Goal: Task Accomplishment & Management: Manage account settings

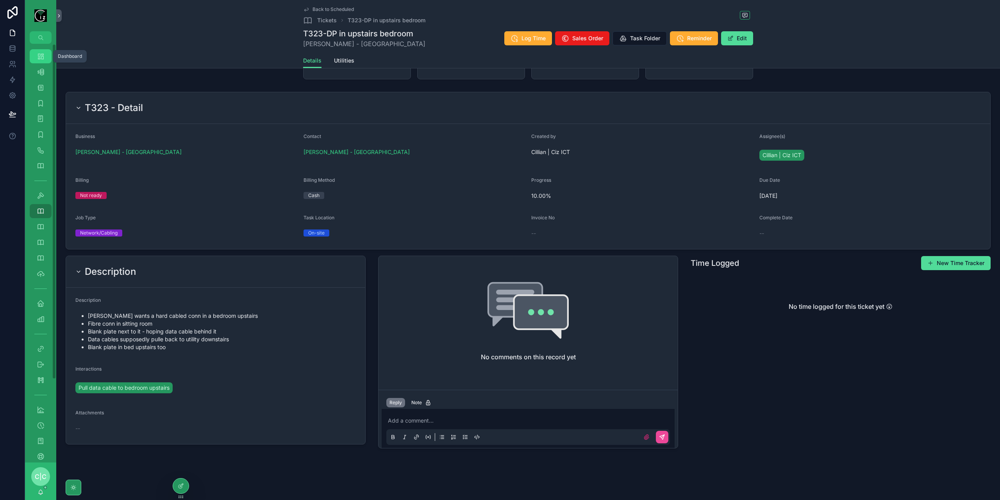
click at [40, 57] on icon "scrollable content" at bounding box center [41, 56] width 8 height 8
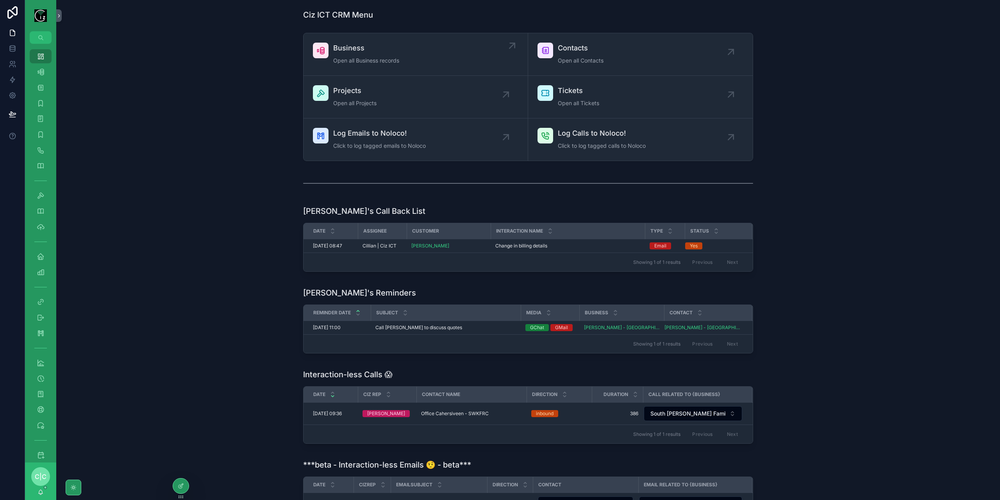
click at [409, 53] on div "Business Open all Business records" at bounding box center [415, 54] width 205 height 23
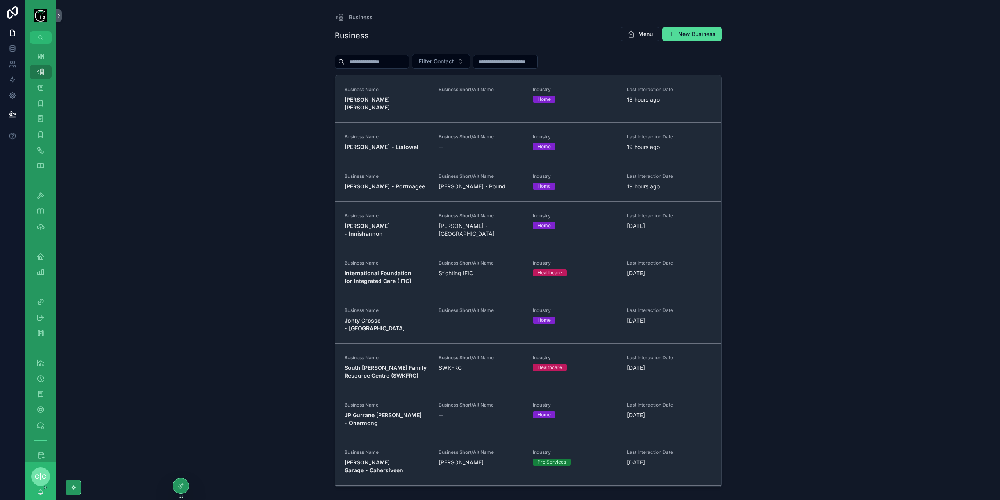
click at [387, 63] on input "scrollable content" at bounding box center [377, 61] width 64 height 11
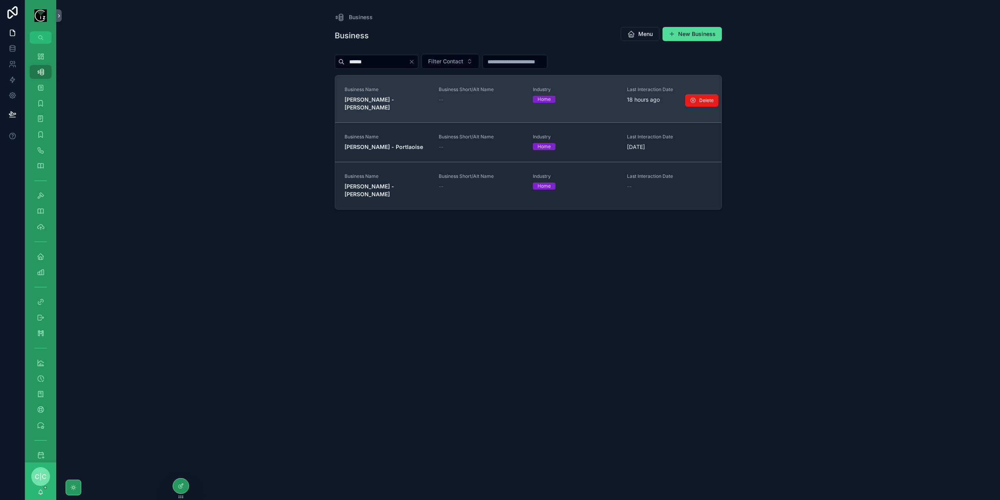
type input "******"
click at [409, 100] on span "[PERSON_NAME] - [PERSON_NAME]" at bounding box center [387, 104] width 85 height 16
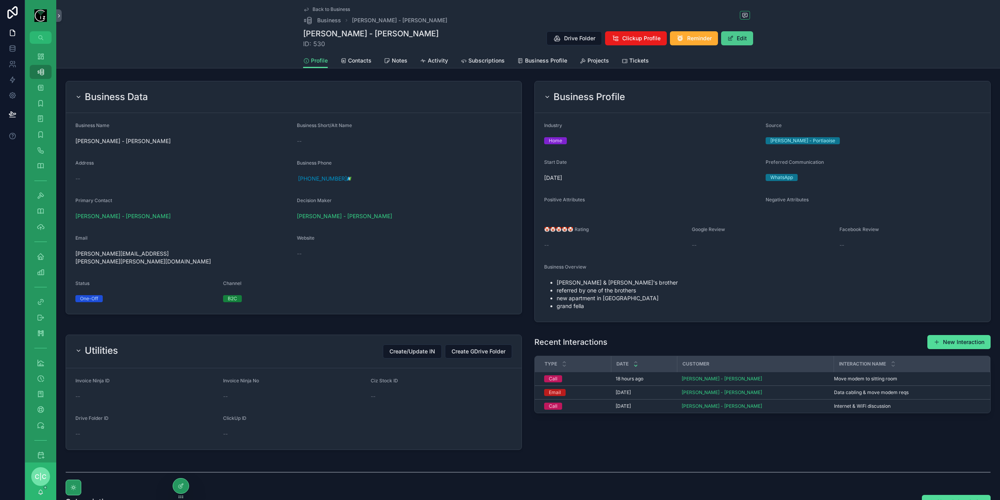
click at [740, 40] on button "Edit" at bounding box center [737, 38] width 32 height 14
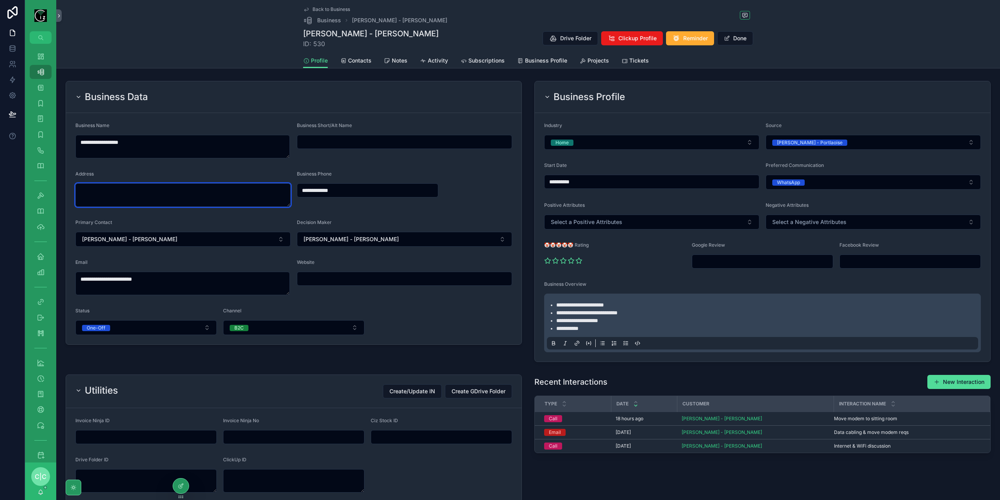
click at [160, 201] on textarea "scrollable content" at bounding box center [182, 194] width 215 height 23
paste textarea "*******"
click at [156, 216] on div "Bray, [GEOGRAPHIC_DATA], [GEOGRAPHIC_DATA], [GEOGRAPHIC_DATA]" at bounding box center [182, 216] width 211 height 13
type textarea "**********"
click at [358, 58] on span "Contacts" at bounding box center [359, 61] width 23 height 8
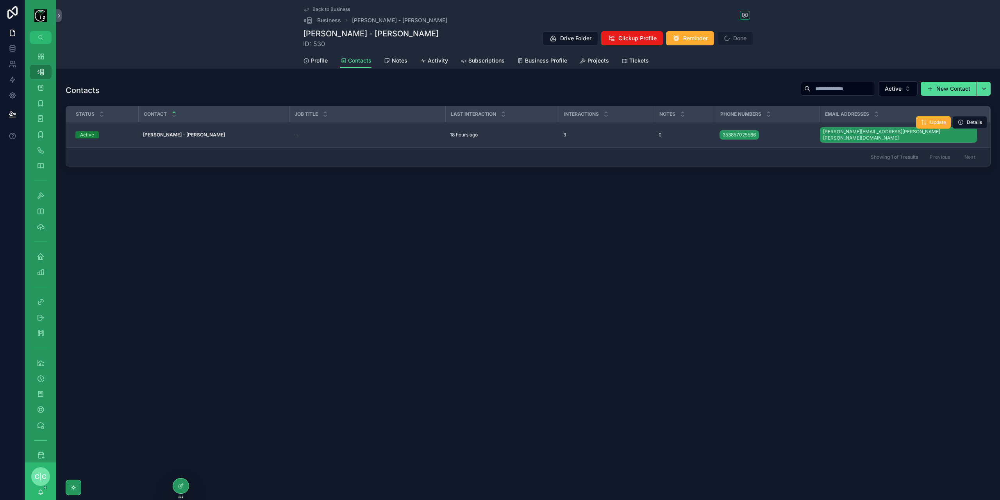
click at [163, 127] on td "[PERSON_NAME] - [PERSON_NAME] [PERSON_NAME] - [PERSON_NAME]" at bounding box center [213, 134] width 151 height 25
click at [163, 132] on strong "[PERSON_NAME] - [PERSON_NAME]" at bounding box center [184, 135] width 82 height 6
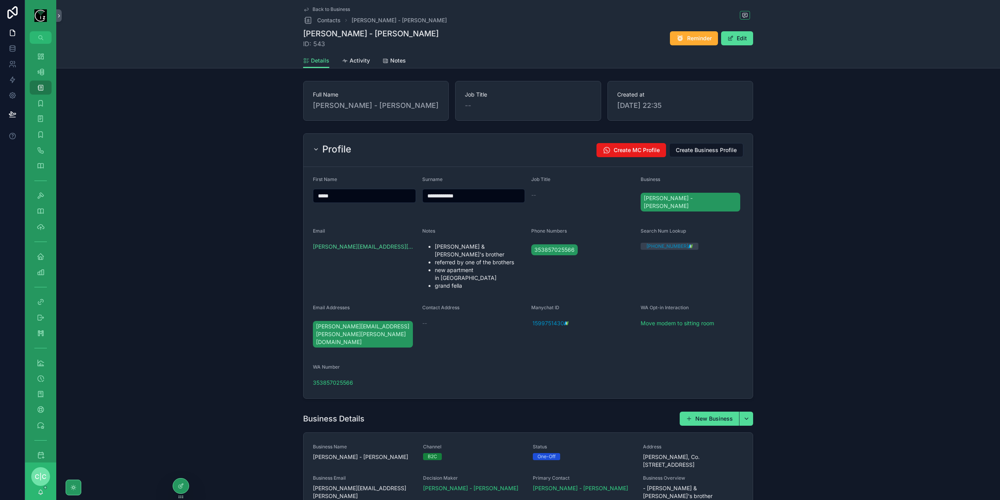
click at [731, 46] on div "[PERSON_NAME] - [PERSON_NAME] ID: 543 Reminder Edit" at bounding box center [528, 38] width 450 height 20
click at [737, 37] on button "Edit" at bounding box center [737, 38] width 32 height 14
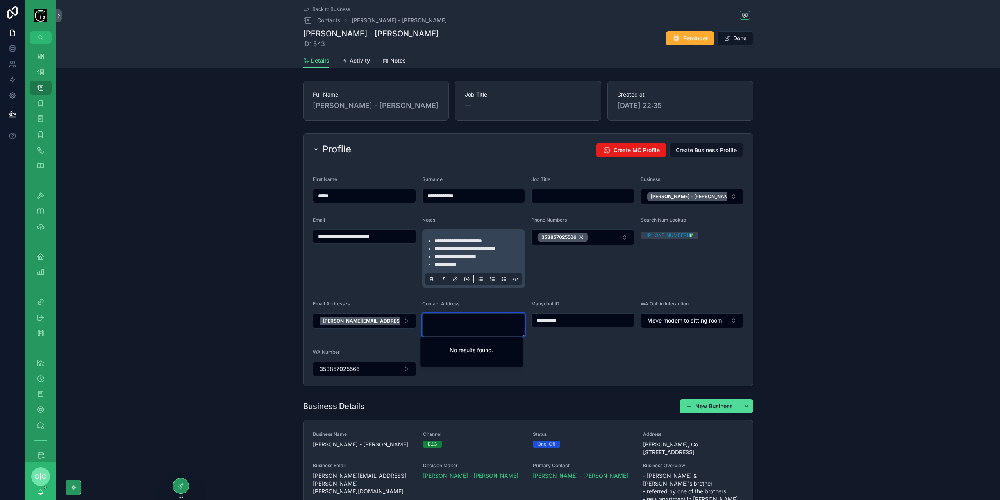
click at [474, 317] on textarea "scrollable content" at bounding box center [473, 324] width 103 height 23
paste textarea "*******"
click at [470, 348] on div "Bray, [GEOGRAPHIC_DATA], [GEOGRAPHIC_DATA], [GEOGRAPHIC_DATA]" at bounding box center [471, 352] width 99 height 28
type textarea "**********"
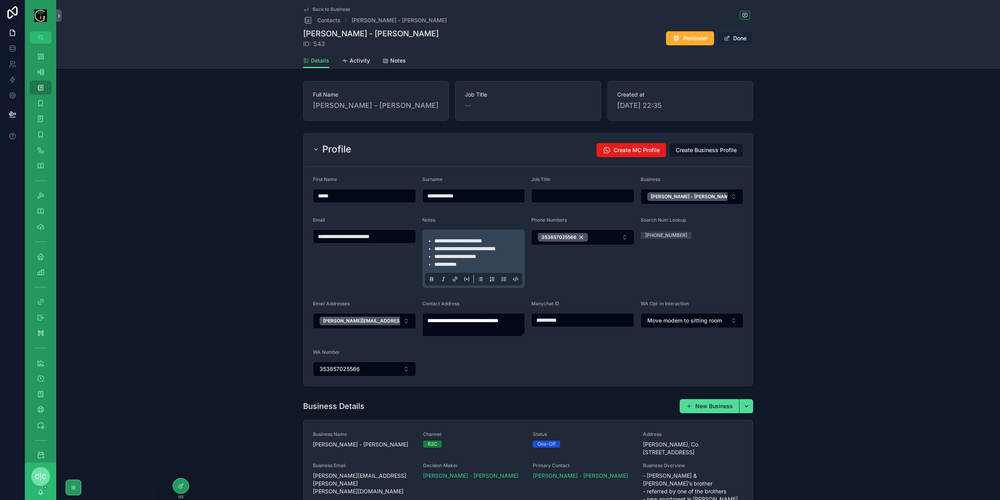
click at [735, 40] on button "Done" at bounding box center [735, 38] width 36 height 14
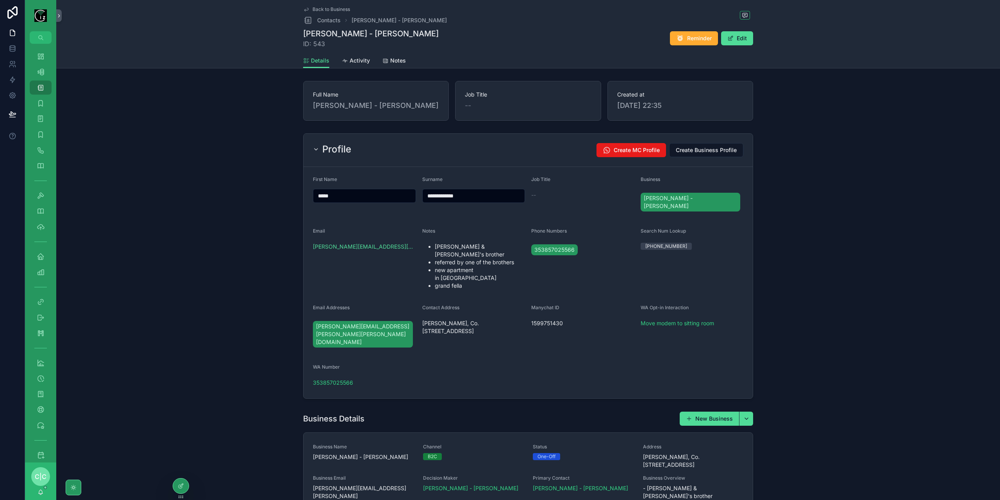
click at [313, 7] on span "Back to Business" at bounding box center [332, 9] width 38 height 6
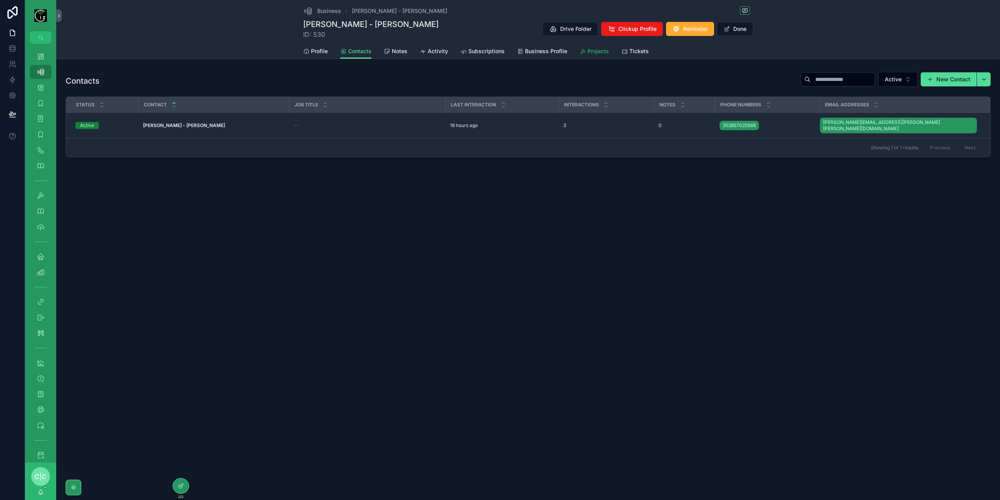
click at [588, 48] on span "Projects" at bounding box center [598, 51] width 21 height 8
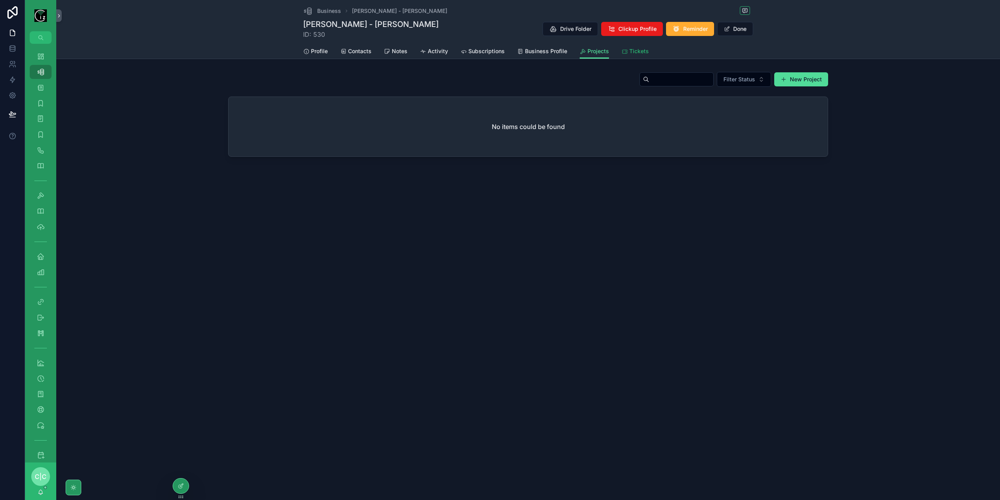
click at [640, 53] on span "Tickets" at bounding box center [639, 51] width 20 height 8
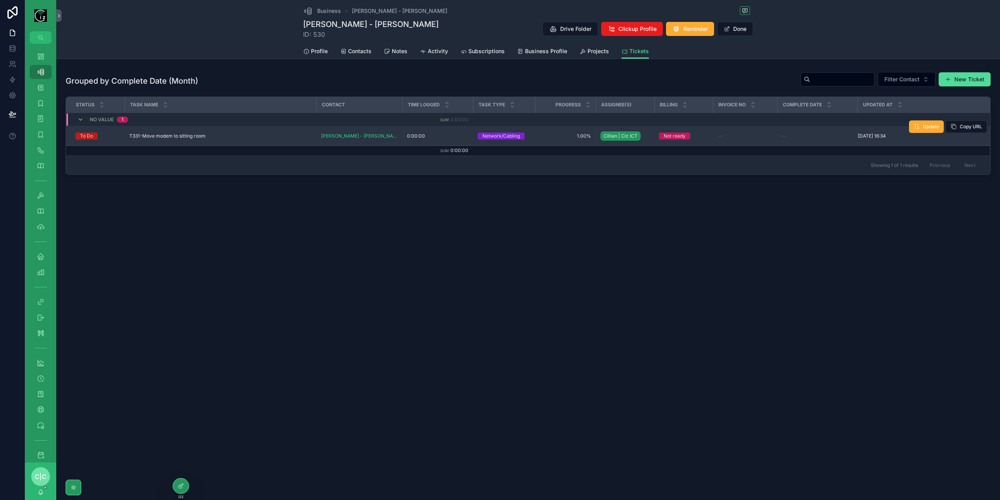
click at [197, 133] on span "T331-Move modem to sitting room" at bounding box center [167, 136] width 76 height 6
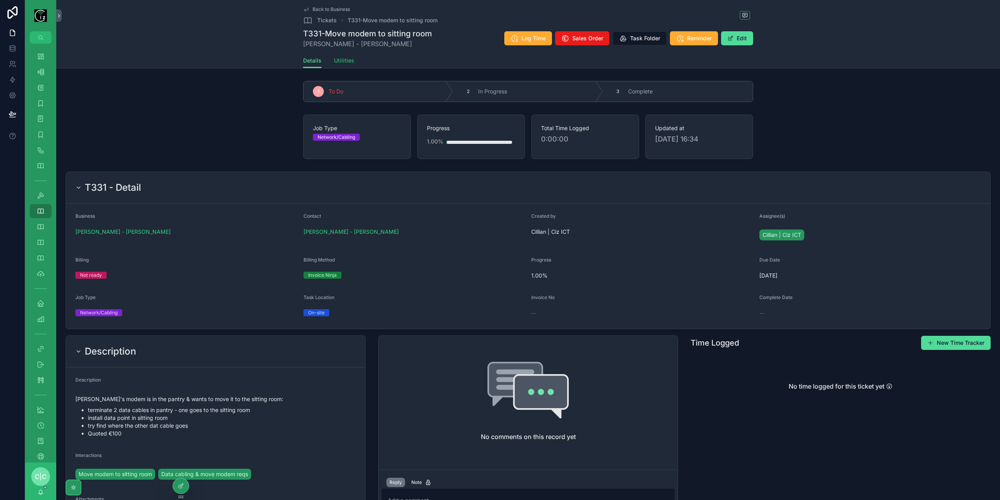
click at [345, 64] on span "Utilities" at bounding box center [344, 61] width 20 height 8
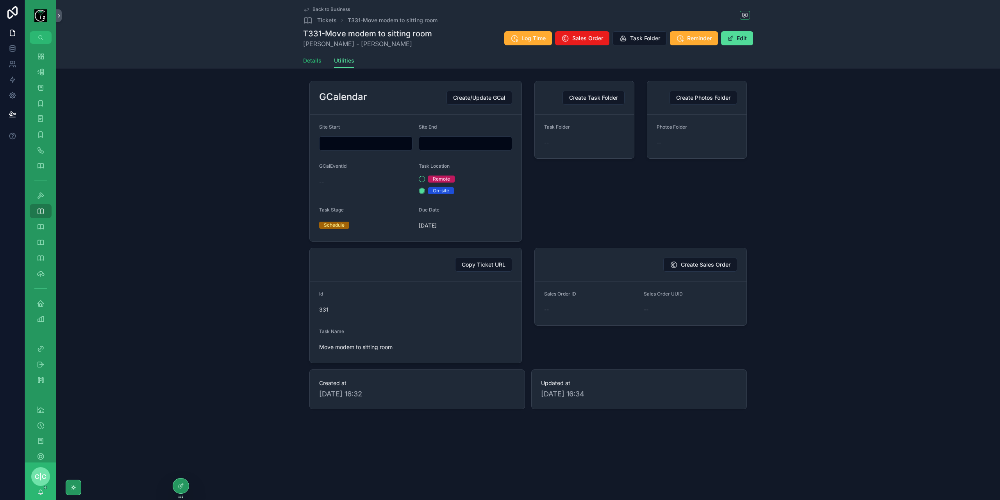
click at [309, 58] on span "Details" at bounding box center [312, 61] width 18 height 8
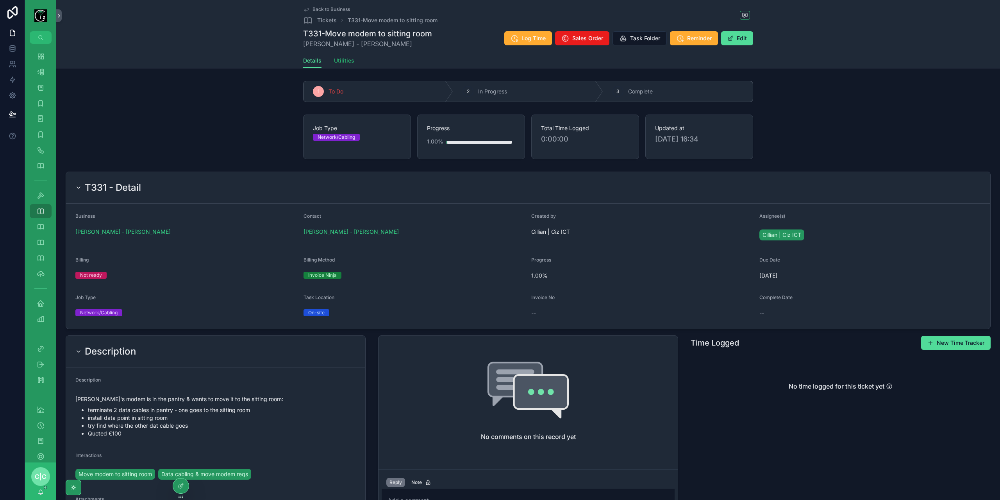
click at [349, 63] on span "Utilities" at bounding box center [344, 61] width 20 height 8
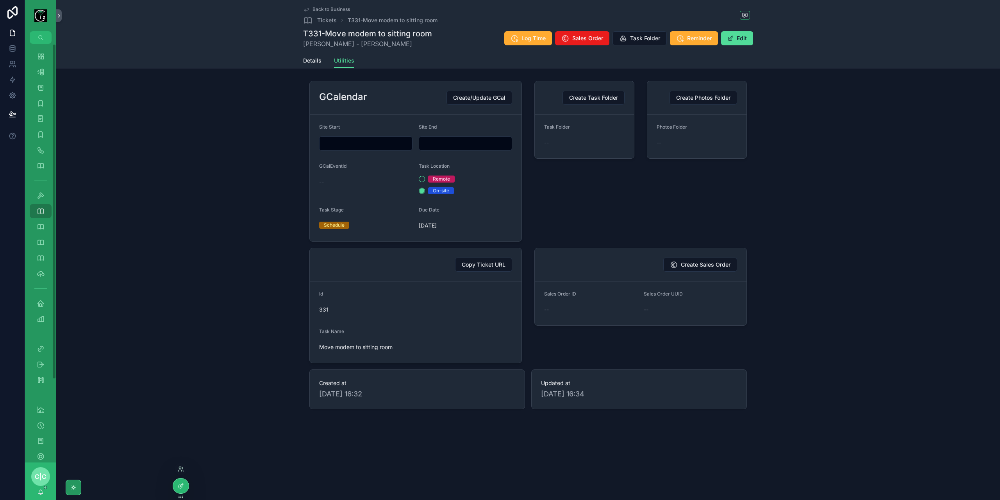
click at [182, 481] on div at bounding box center [181, 485] width 16 height 15
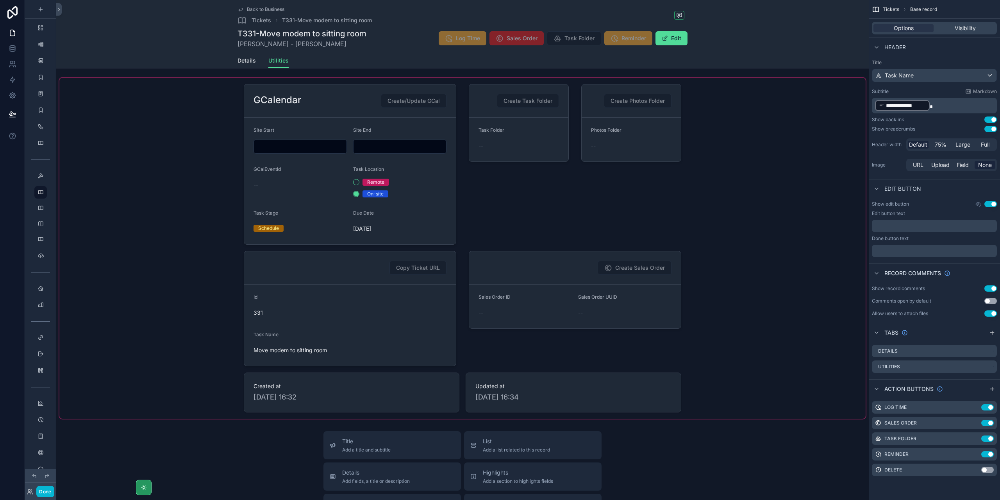
click at [384, 320] on div "scrollable content" at bounding box center [462, 248] width 806 height 341
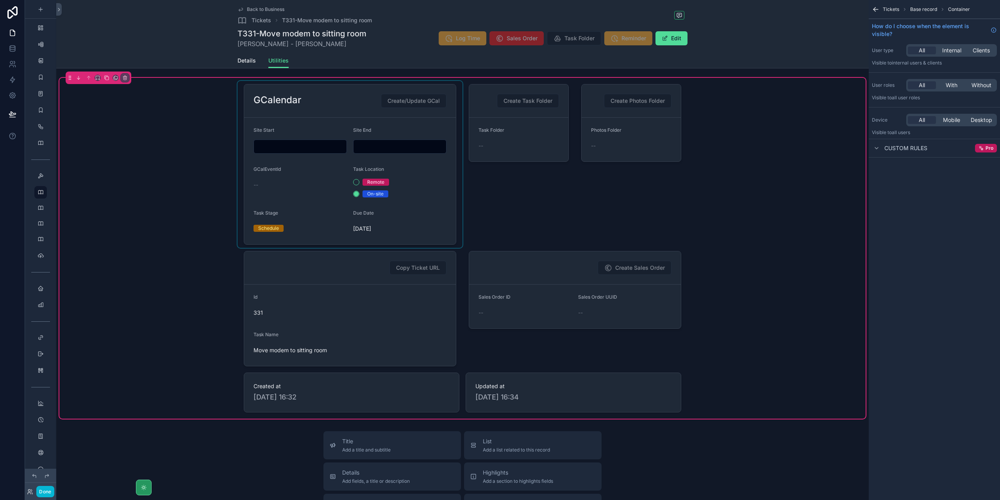
click at [408, 211] on div "scrollable content" at bounding box center [350, 164] width 225 height 167
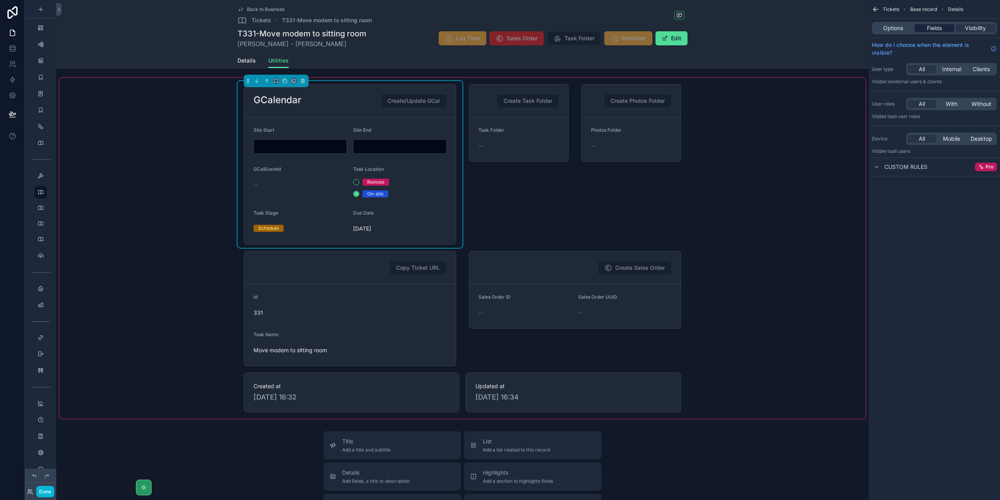
click at [939, 30] on span "Fields" at bounding box center [934, 28] width 15 height 8
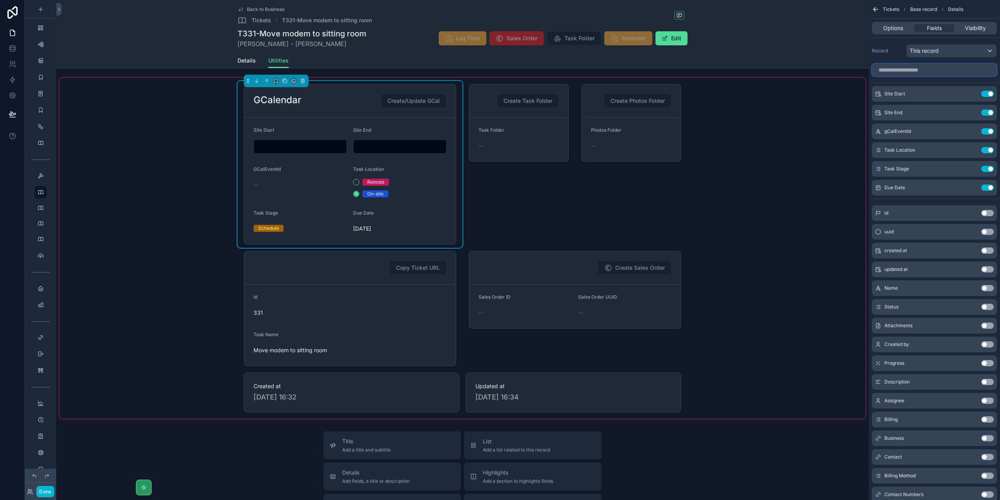
click at [917, 69] on input "scrollable content" at bounding box center [934, 70] width 125 height 13
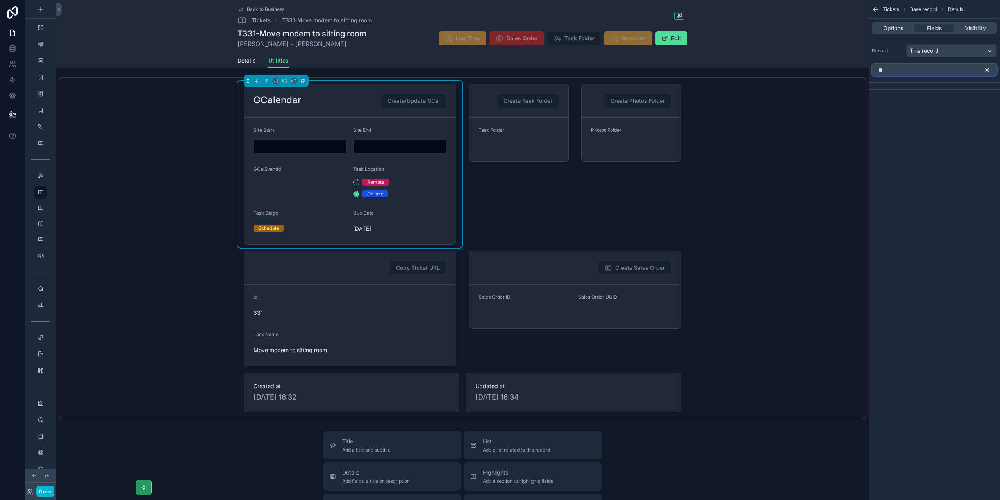
type input "*"
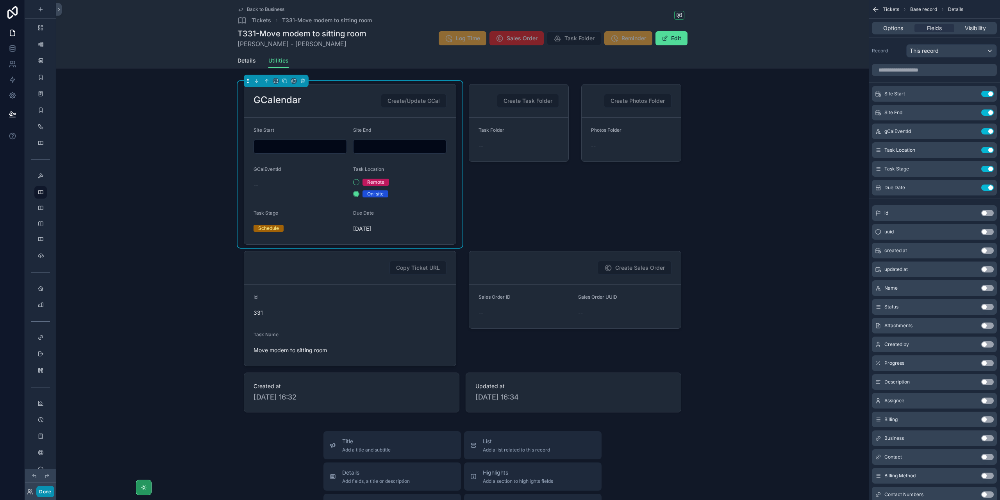
drag, startPoint x: 42, startPoint y: 492, endPoint x: 53, endPoint y: 487, distance: 11.5
click at [42, 492] on button "Done" at bounding box center [45, 491] width 18 height 11
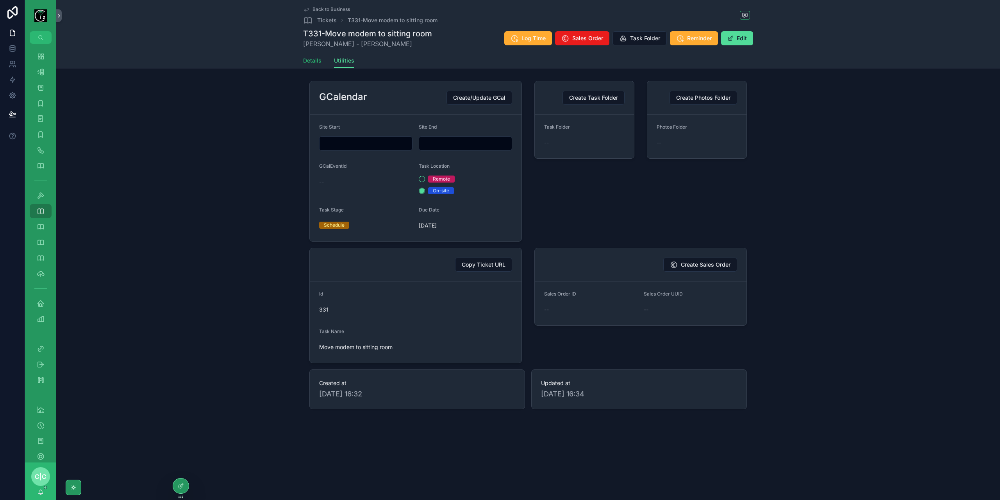
click at [311, 63] on span "Details" at bounding box center [312, 61] width 18 height 8
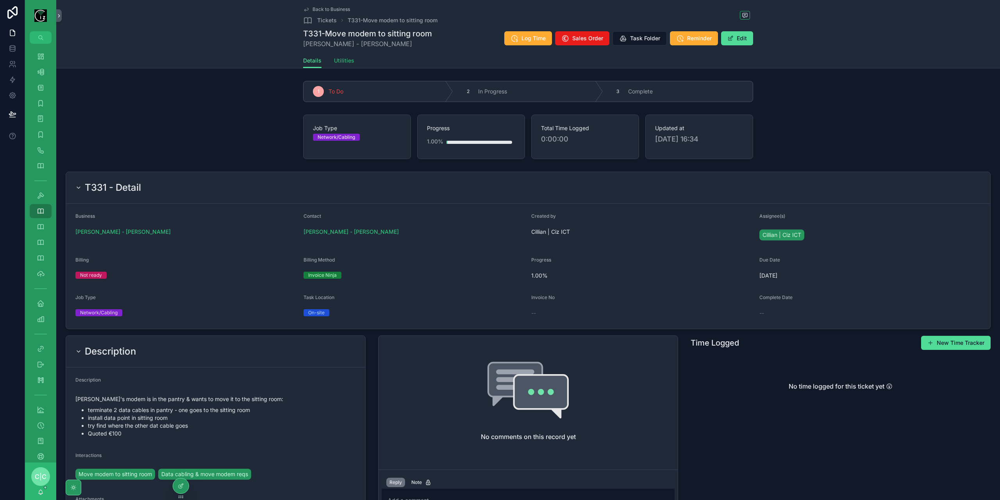
click at [343, 62] on span "Utilities" at bounding box center [344, 61] width 20 height 8
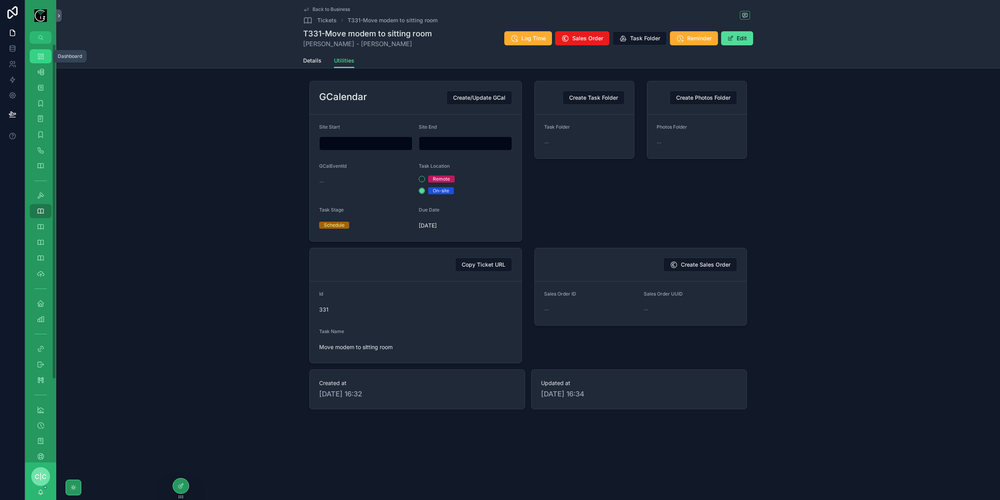
click at [37, 56] on icon "scrollable content" at bounding box center [41, 56] width 8 height 8
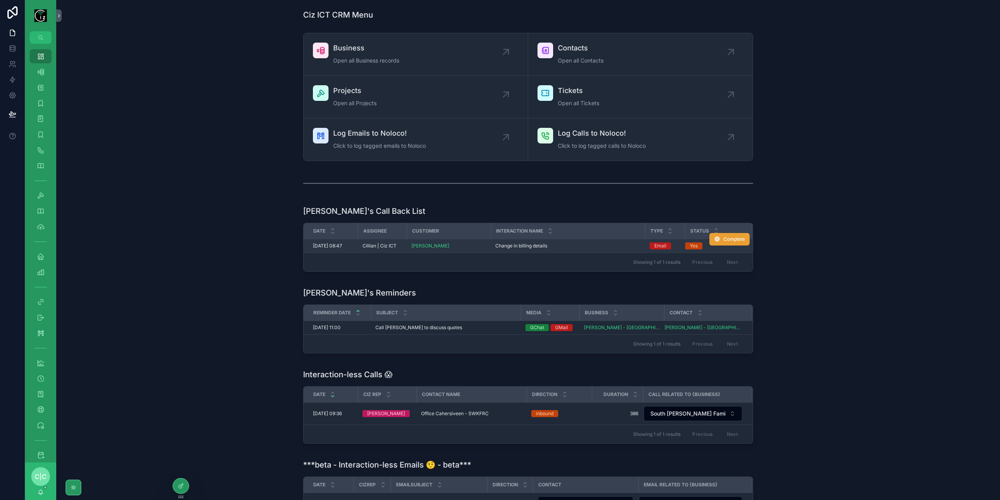
click at [732, 242] on button "Complete" at bounding box center [729, 239] width 40 height 13
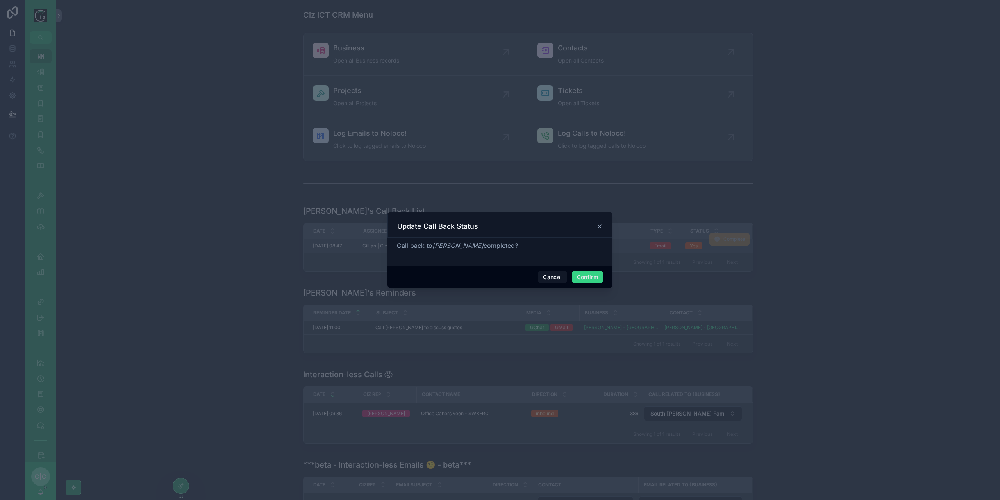
click at [591, 280] on button "Confirm" at bounding box center [587, 277] width 31 height 13
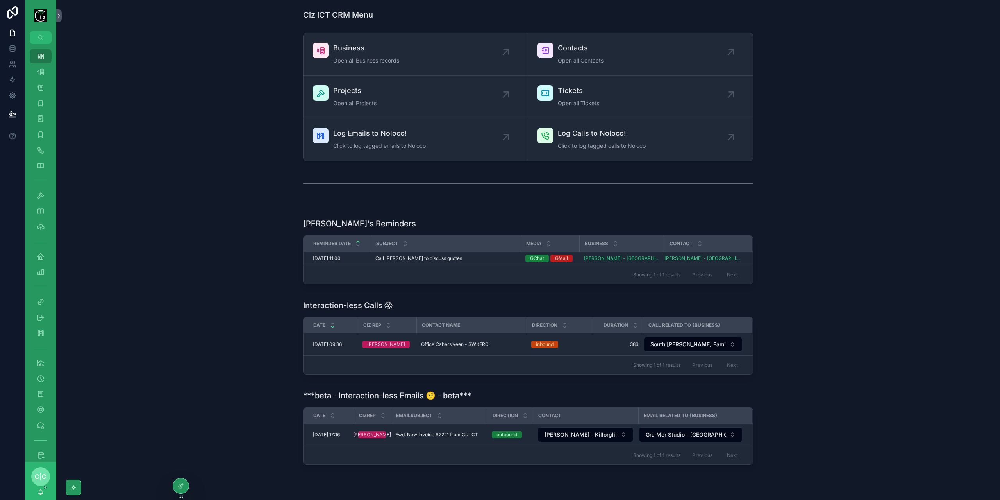
drag, startPoint x: 211, startPoint y: 435, endPoint x: 130, endPoint y: 425, distance: 81.1
click at [211, 434] on div "***beta - Interaction-less Emails 🤨 - beta*** Date CizRep EmailSubject Directio…" at bounding box center [528, 429] width 931 height 84
click at [37, 416] on icon "scrollable content" at bounding box center [41, 414] width 8 height 8
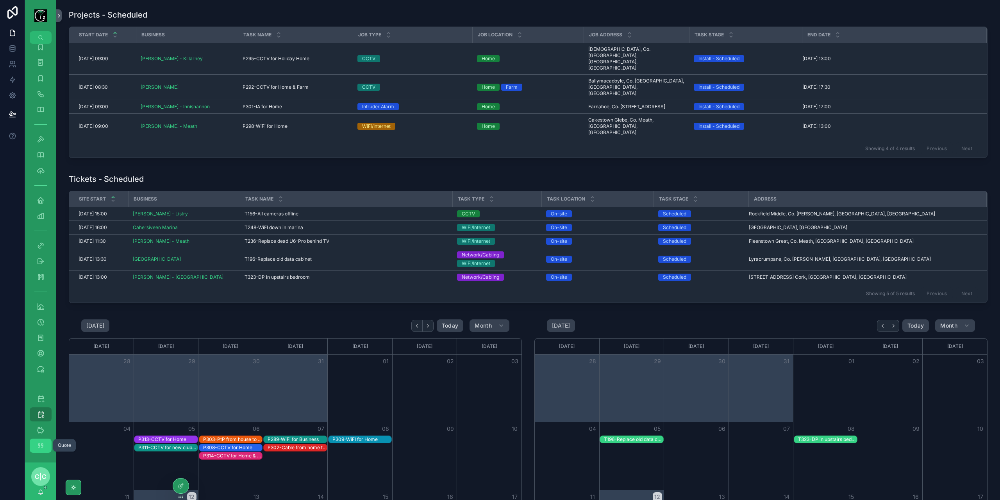
click at [40, 443] on icon "scrollable content" at bounding box center [41, 445] width 8 height 8
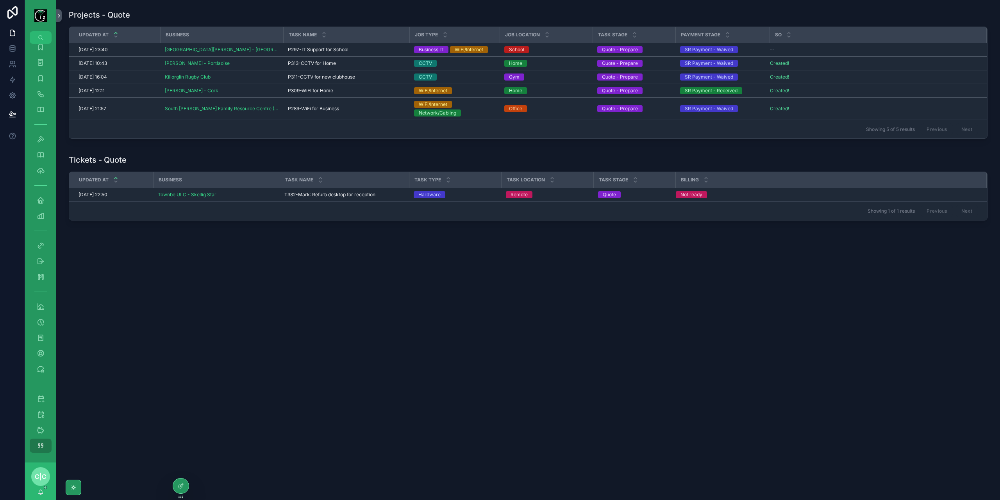
click at [225, 297] on div "Projects - Quote Updated at Business Task Name Job Type Job Location Task Stage…" at bounding box center [528, 250] width 944 height 500
click at [46, 57] on div "Dashboard" at bounding box center [40, 56] width 13 height 13
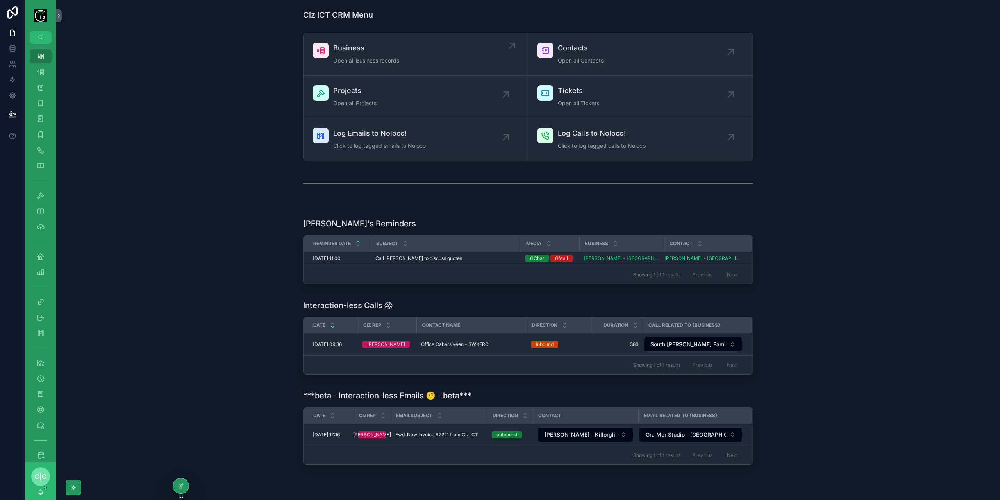
click at [348, 57] on span "Open all Business records" at bounding box center [366, 61] width 66 height 8
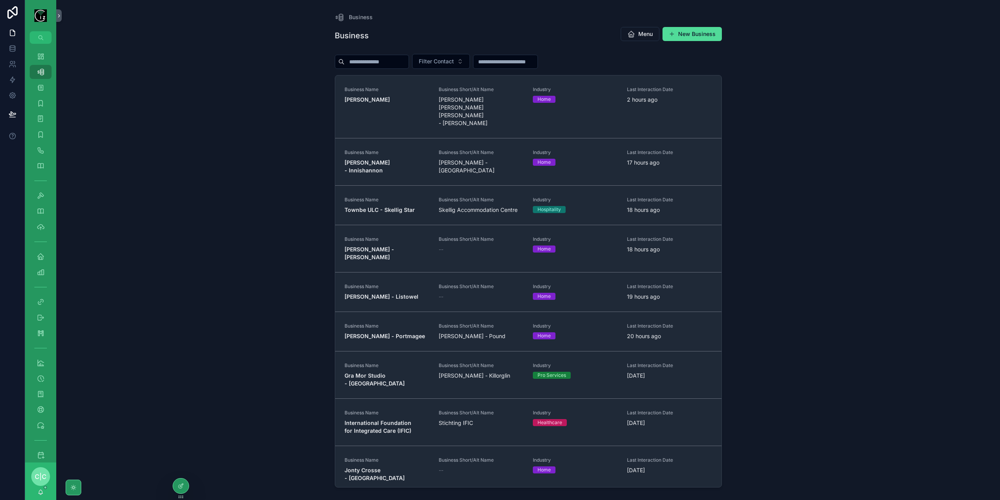
click at [397, 67] on div "scrollable content" at bounding box center [372, 62] width 74 height 14
click at [395, 61] on input "scrollable content" at bounding box center [377, 61] width 64 height 11
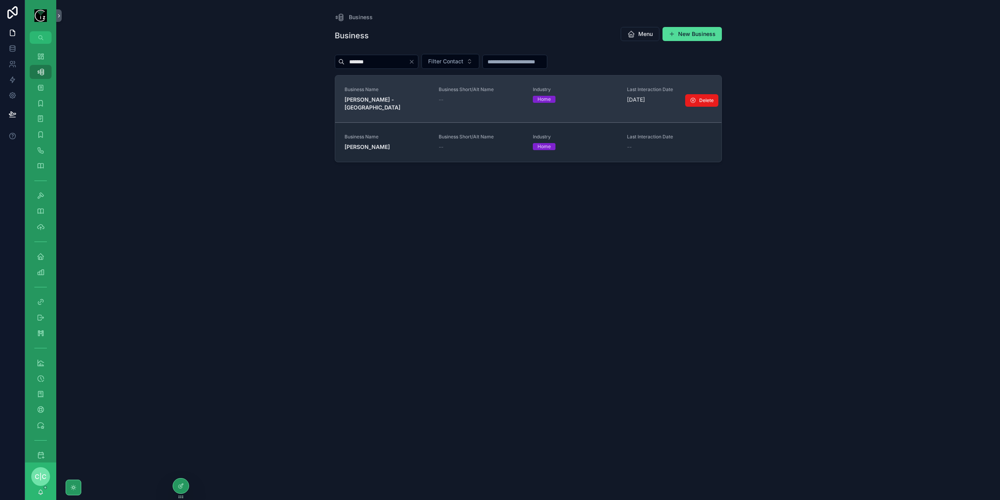
type input "*******"
click at [400, 104] on link "Business Name [PERSON_NAME] - Cork Business Short/Alt Name -- Industry Home Las…" at bounding box center [528, 98] width 386 height 47
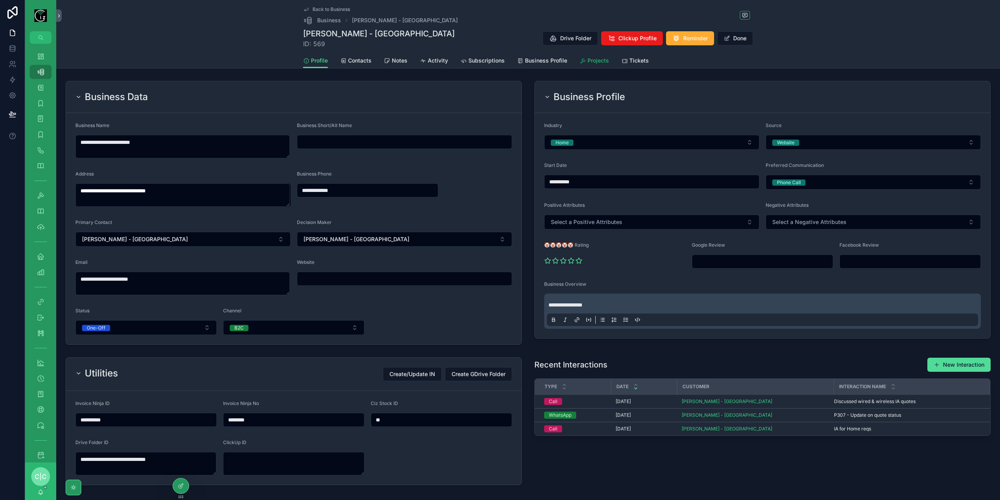
click at [594, 61] on span "Projects" at bounding box center [598, 61] width 21 height 8
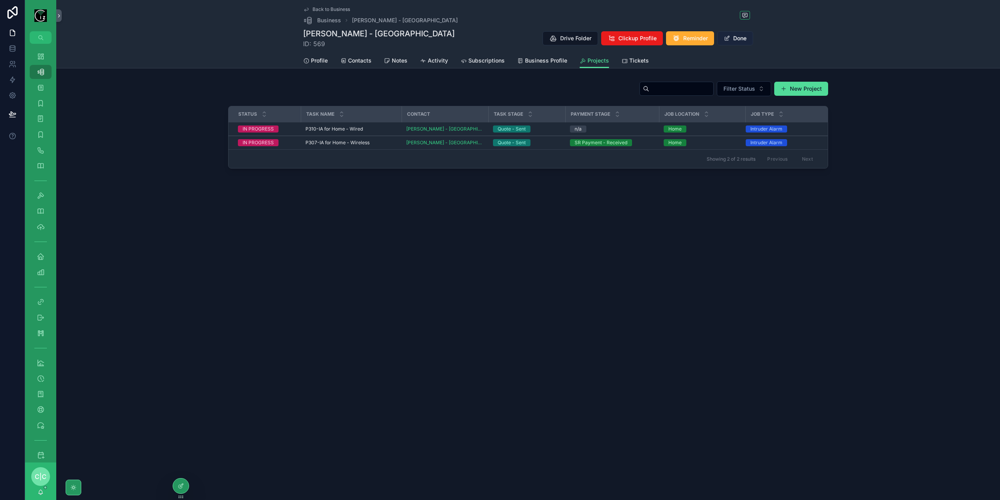
click at [744, 40] on button "Done" at bounding box center [735, 38] width 36 height 14
click at [361, 129] on span "P310-IA for Home - Wired" at bounding box center [333, 129] width 57 height 6
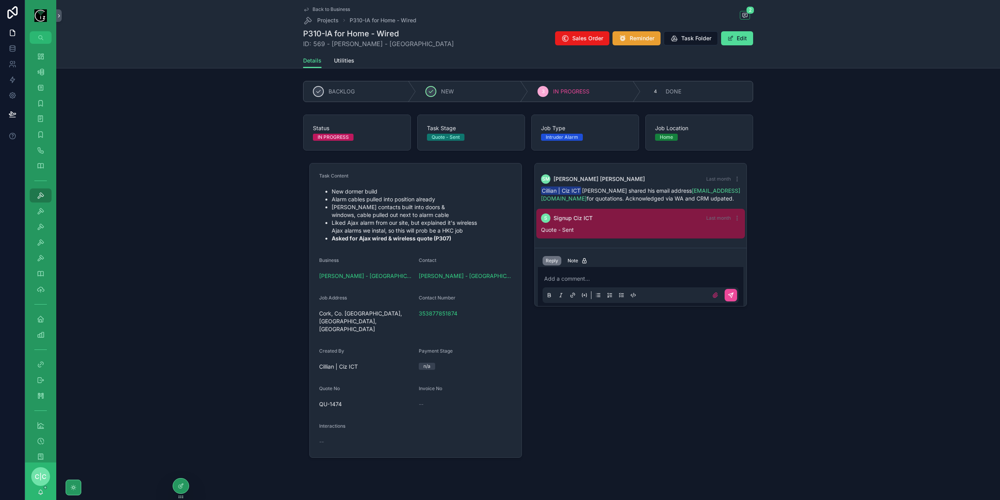
click at [646, 41] on span "Reminder" at bounding box center [642, 38] width 25 height 8
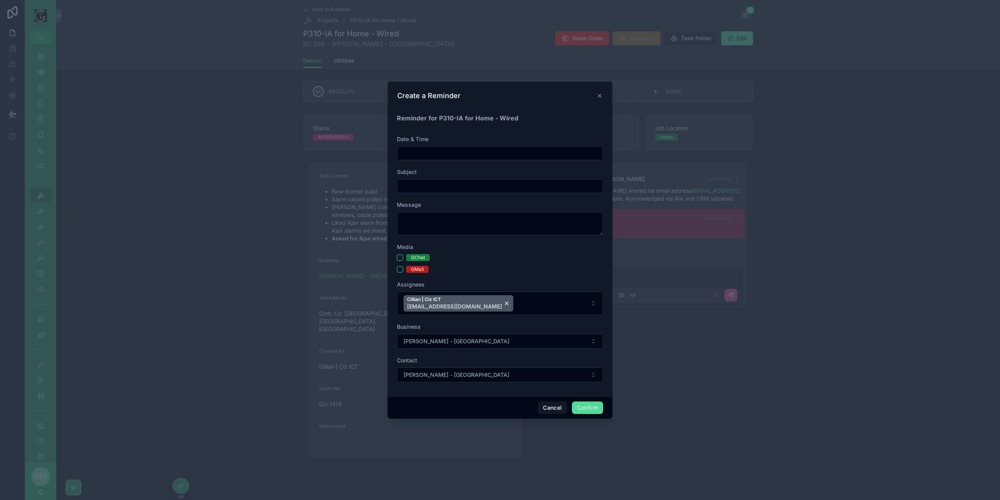
click at [480, 148] on div at bounding box center [500, 153] width 206 height 14
click at [479, 155] on input "text" at bounding box center [499, 153] width 205 height 11
click at [499, 175] on button "Today" at bounding box center [500, 173] width 29 height 14
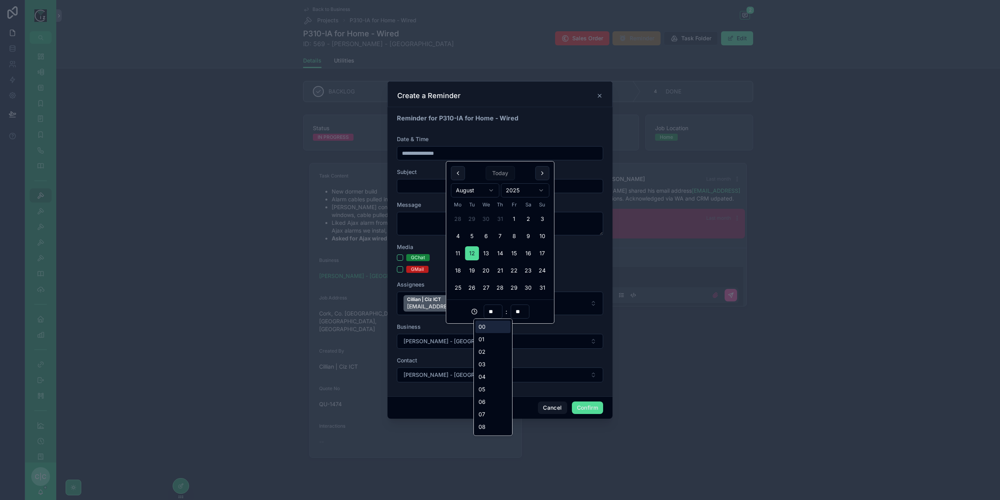
click at [491, 306] on input "**" at bounding box center [493, 311] width 18 height 11
click at [488, 358] on div "15" at bounding box center [492, 358] width 35 height 13
type input "**********"
type input "**"
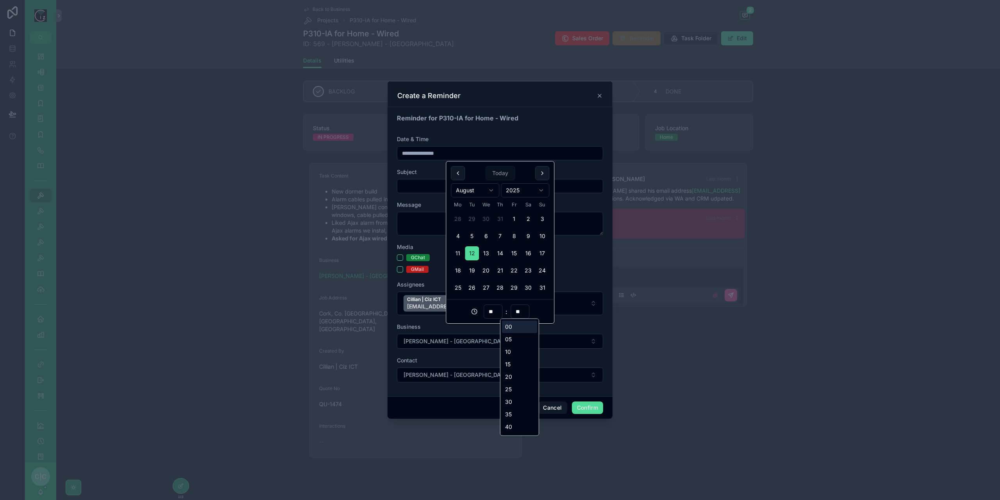
click at [516, 313] on input "**" at bounding box center [520, 311] width 18 height 11
click at [491, 313] on input "**" at bounding box center [493, 311] width 18 height 11
click at [484, 371] on div "16" at bounding box center [492, 370] width 35 height 13
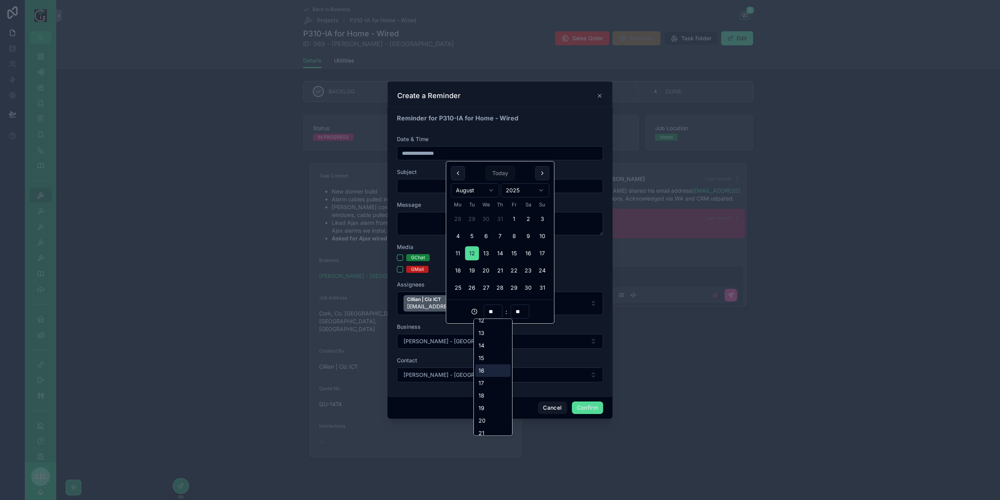
type input "**********"
type input "**"
click at [573, 261] on div "GChat" at bounding box center [500, 257] width 206 height 7
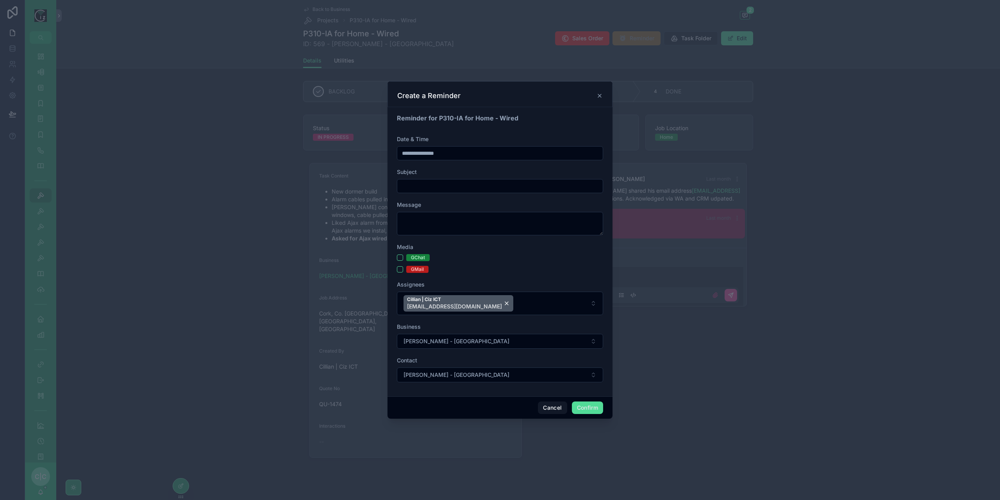
click at [439, 184] on input "text" at bounding box center [499, 185] width 205 height 11
type input "*"
type input "**********"
click at [443, 223] on textarea at bounding box center [500, 223] width 206 height 23
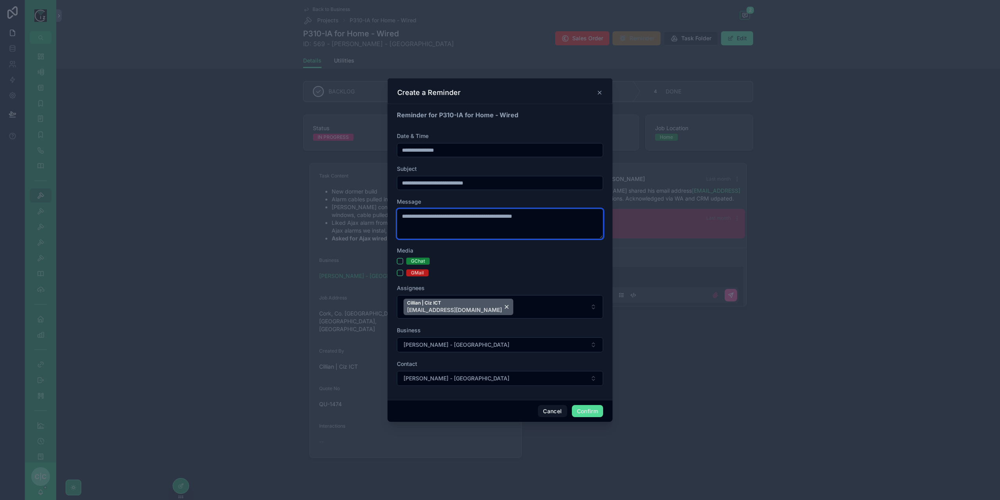
type textarea "**********"
drag, startPoint x: 401, startPoint y: 258, endPoint x: 397, endPoint y: 266, distance: 8.7
click at [400, 259] on button "GChat" at bounding box center [400, 261] width 6 height 6
click at [402, 275] on div "GMail" at bounding box center [500, 272] width 206 height 7
click at [400, 273] on button "GMail" at bounding box center [400, 273] width 6 height 6
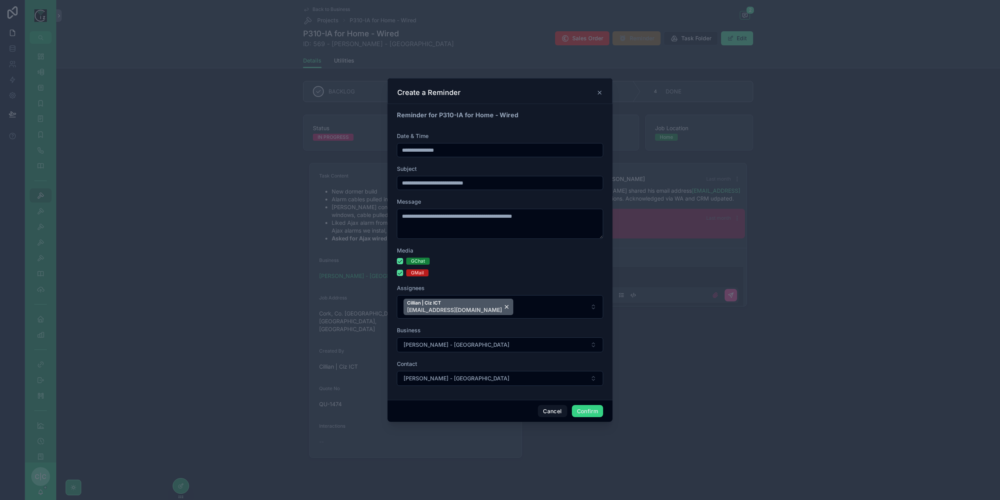
click at [592, 411] on button "Confirm" at bounding box center [587, 411] width 31 height 13
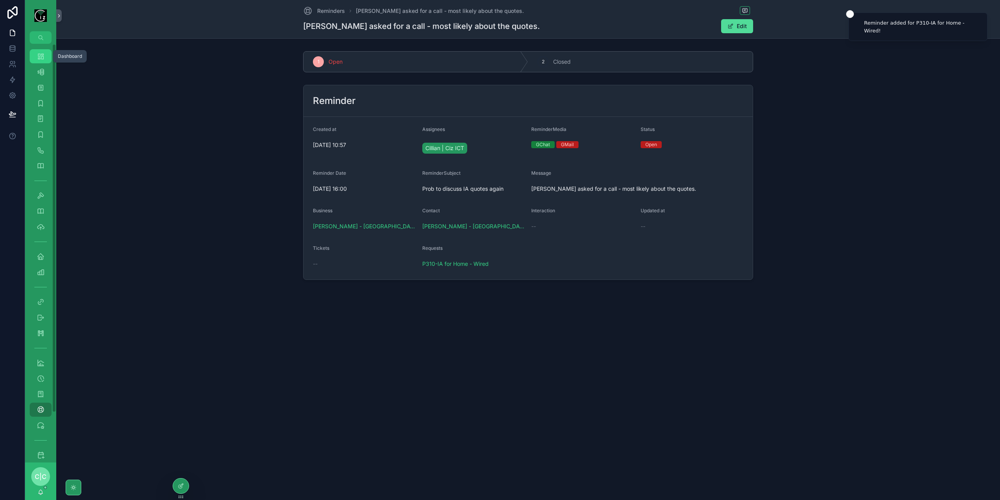
click at [45, 61] on div "Dashboard" at bounding box center [40, 56] width 13 height 13
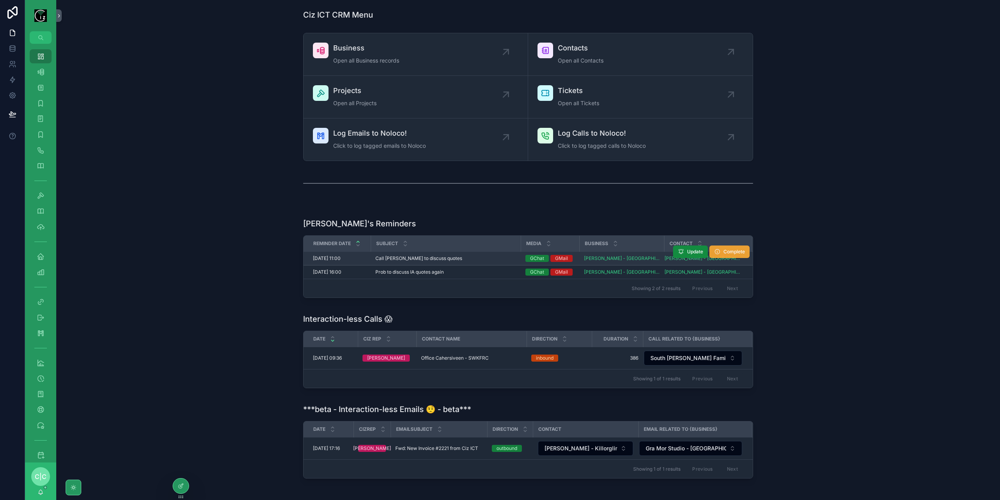
click at [737, 250] on span "Complete" at bounding box center [733, 251] width 21 height 6
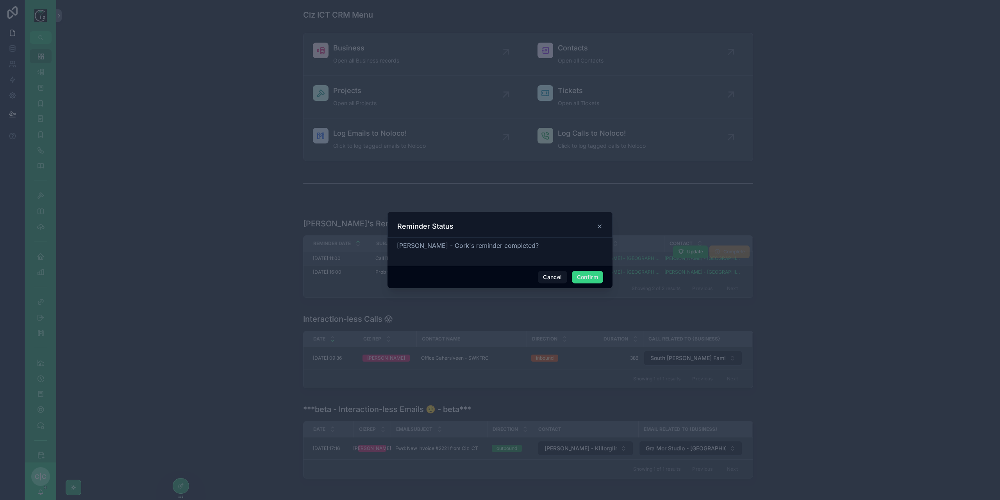
click at [592, 275] on button "Confirm" at bounding box center [587, 277] width 31 height 13
